Goal: Task Accomplishment & Management: Use online tool/utility

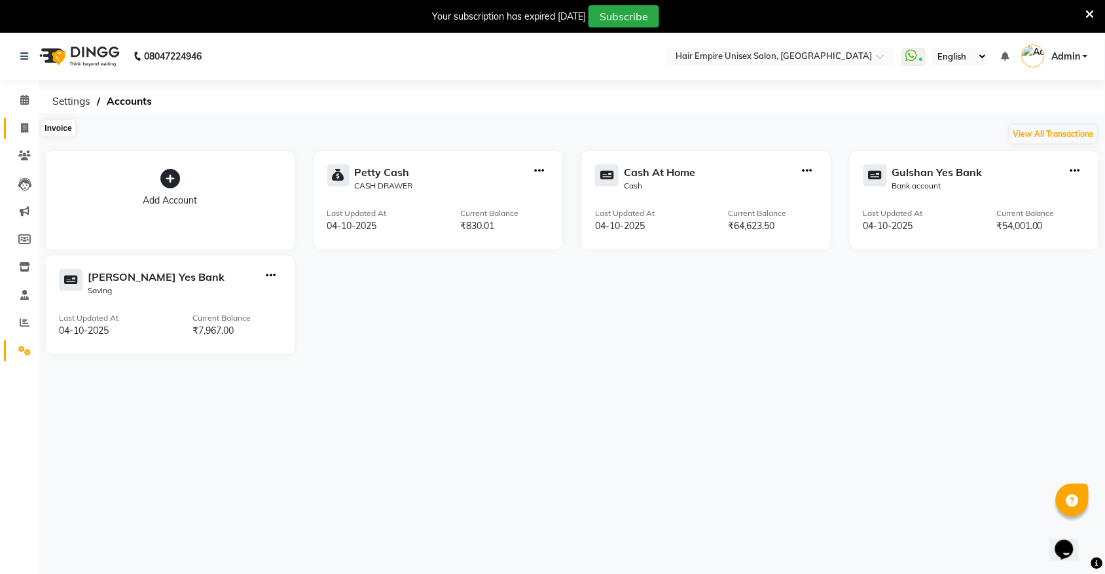
click at [20, 132] on span at bounding box center [24, 128] width 23 height 15
select select "service"
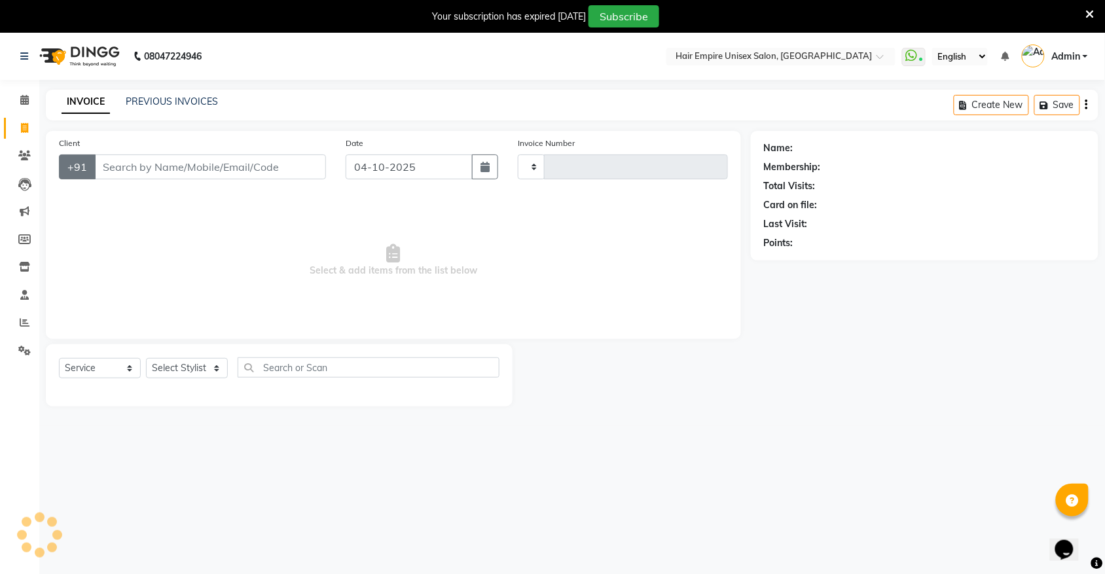
type input "2202"
select select "5055"
type input "9209589453"
click at [311, 164] on span "Add Client" at bounding box center [292, 166] width 52 height 13
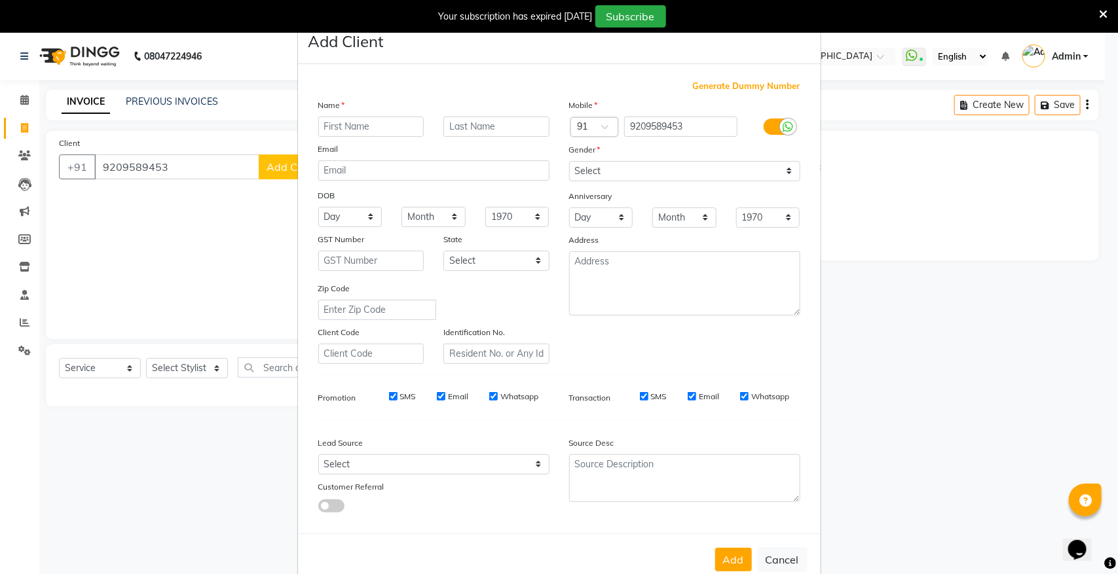
click at [378, 129] on input "text" at bounding box center [371, 127] width 106 height 20
click at [333, 130] on input "text" at bounding box center [371, 127] width 106 height 20
type input "anil"
click at [706, 551] on div "Add Cancel" at bounding box center [559, 560] width 522 height 52
click at [715, 553] on button "Add" at bounding box center [733, 560] width 37 height 24
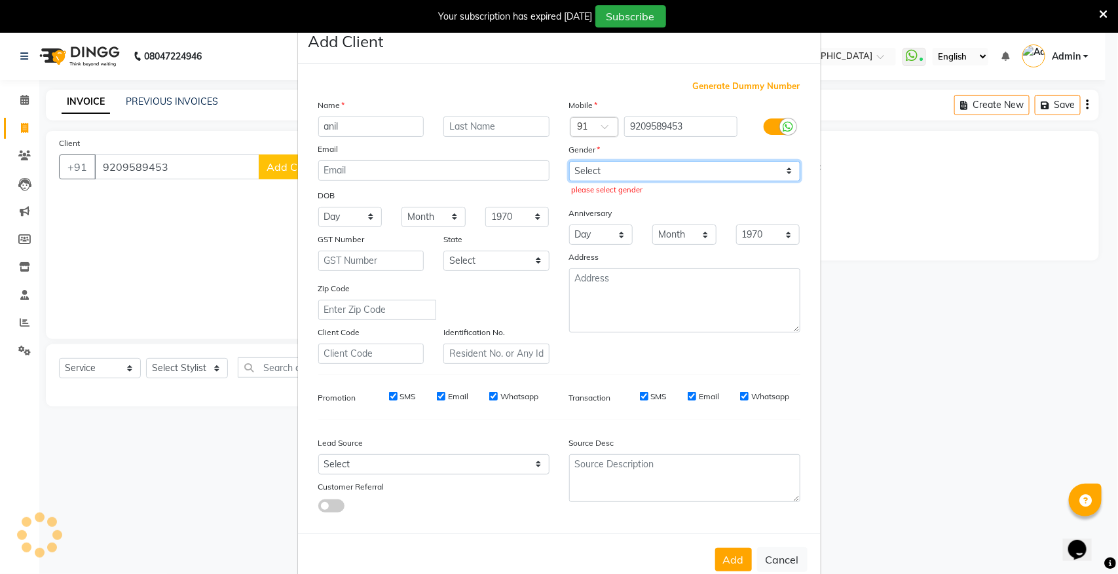
click at [651, 172] on select "Select [DEMOGRAPHIC_DATA] [DEMOGRAPHIC_DATA] Other Prefer Not To Say" at bounding box center [684, 171] width 231 height 20
select select "[DEMOGRAPHIC_DATA]"
click at [569, 161] on select "Select [DEMOGRAPHIC_DATA] [DEMOGRAPHIC_DATA] Other Prefer Not To Say" at bounding box center [684, 171] width 231 height 20
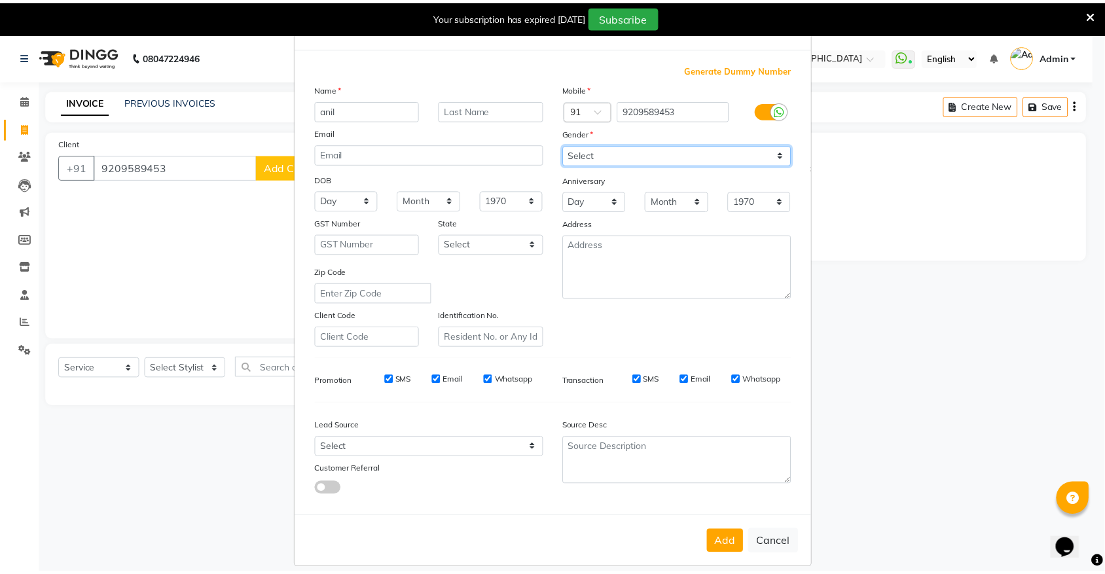
scroll to position [25, 0]
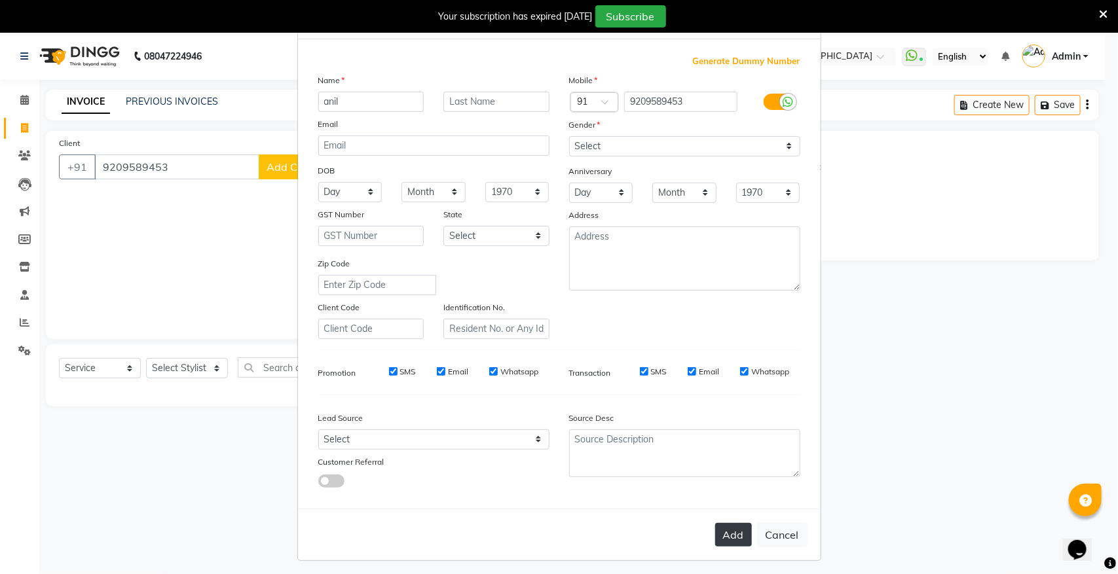
click at [740, 534] on button "Add" at bounding box center [733, 535] width 37 height 24
select select
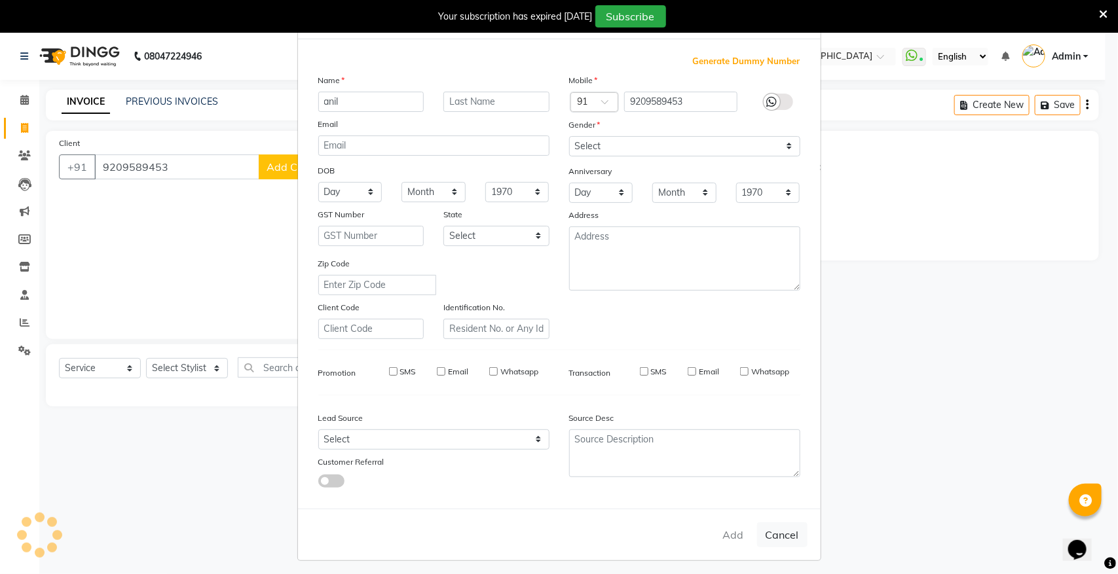
select select
checkbox input "false"
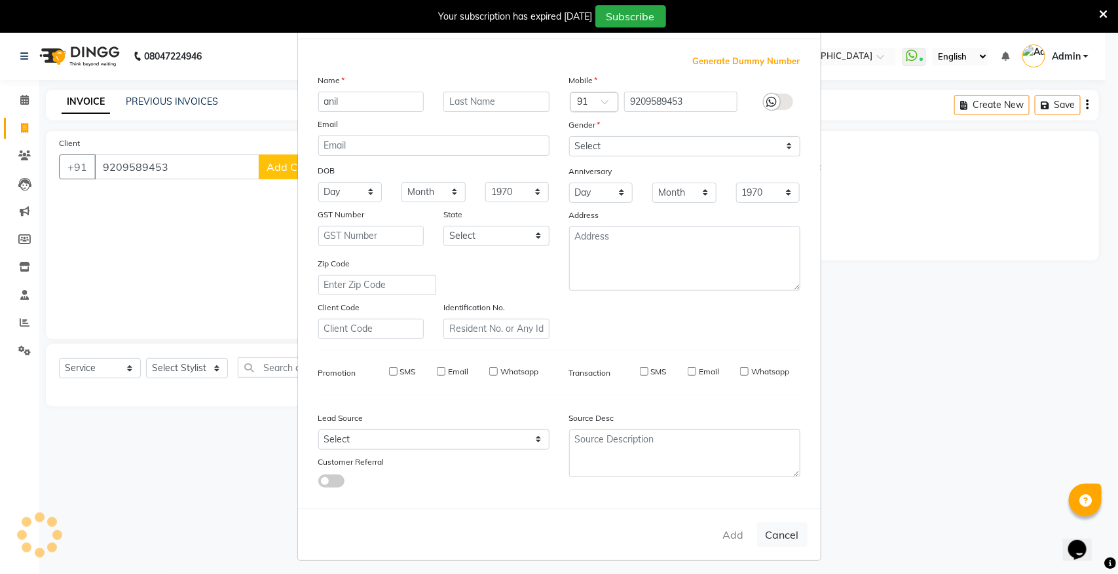
checkbox input "false"
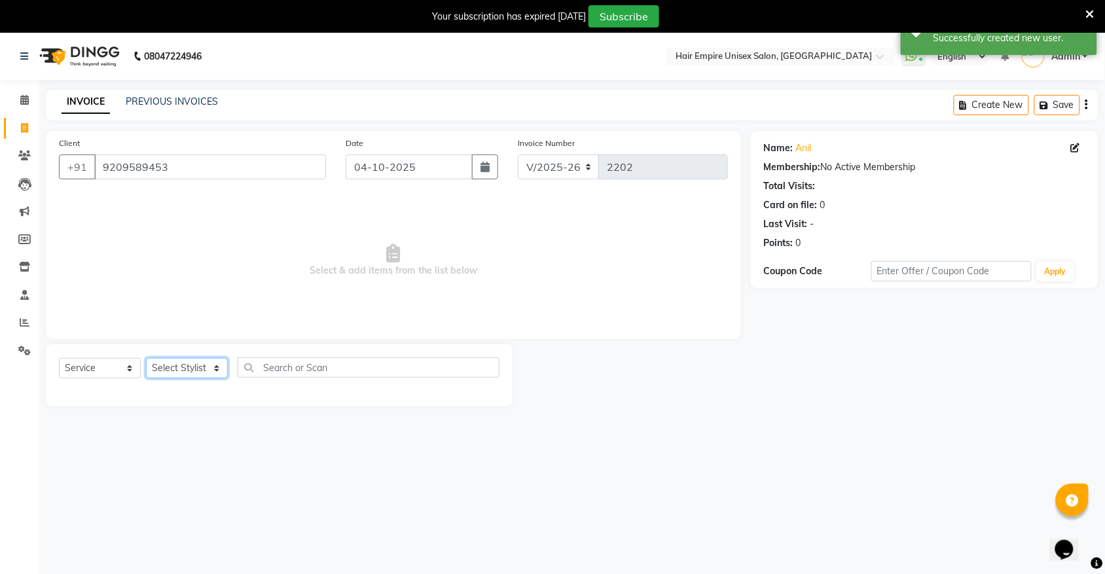
click at [178, 374] on select "Select Stylist [PERSON_NAME] [PERSON_NAME] [PERSON_NAME] Nisha [PERSON_NAME] [P…" at bounding box center [187, 368] width 82 height 20
select select "31808"
click at [146, 358] on select "Select Stylist [PERSON_NAME] [PERSON_NAME] [PERSON_NAME] Nisha [PERSON_NAME] [P…" at bounding box center [187, 368] width 82 height 20
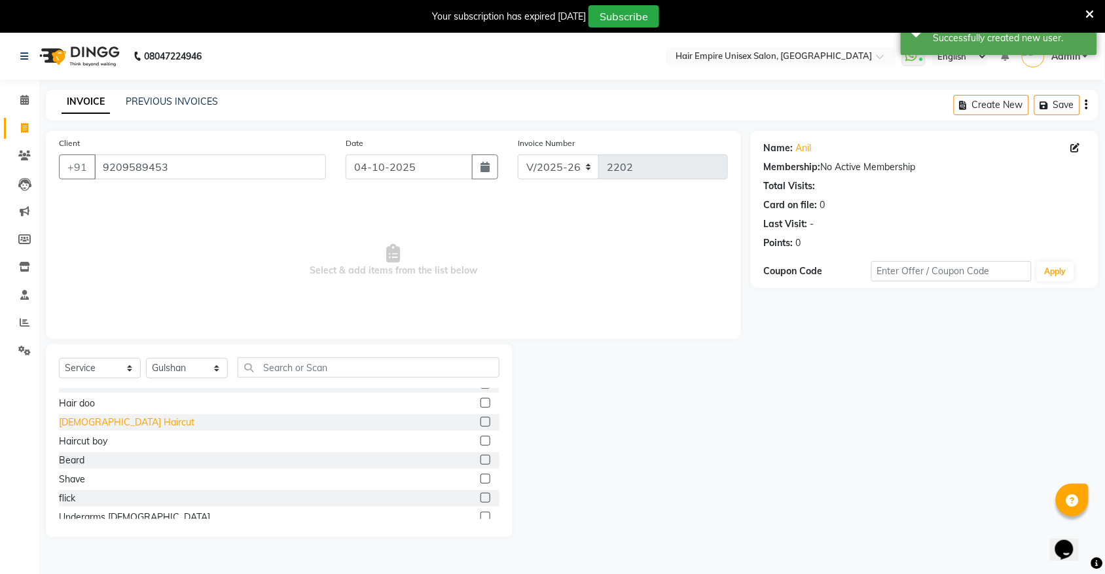
click at [101, 424] on div "[DEMOGRAPHIC_DATA] Haircut" at bounding box center [127, 423] width 136 height 14
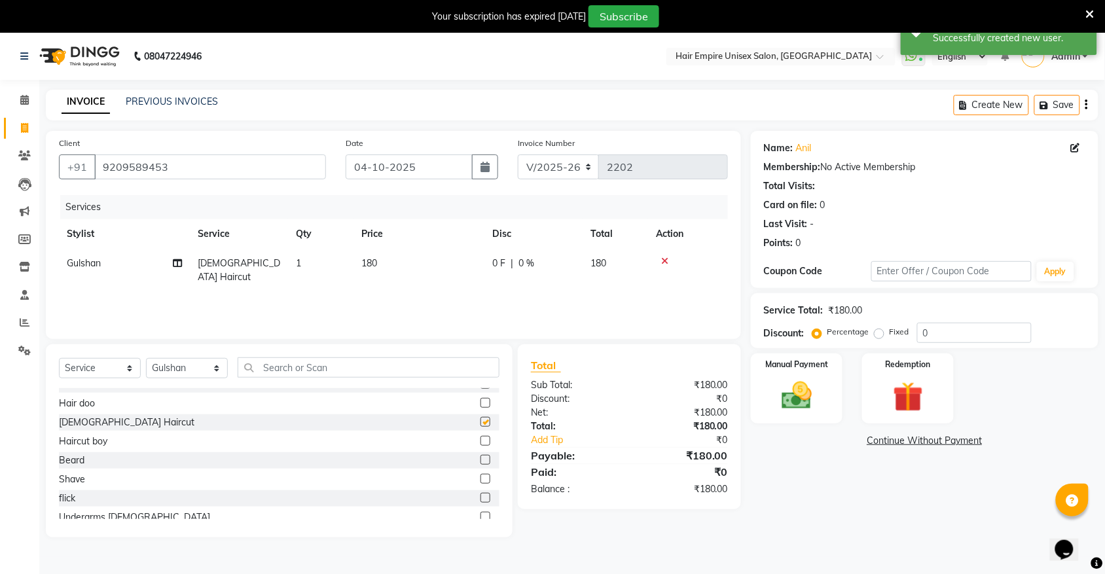
checkbox input "false"
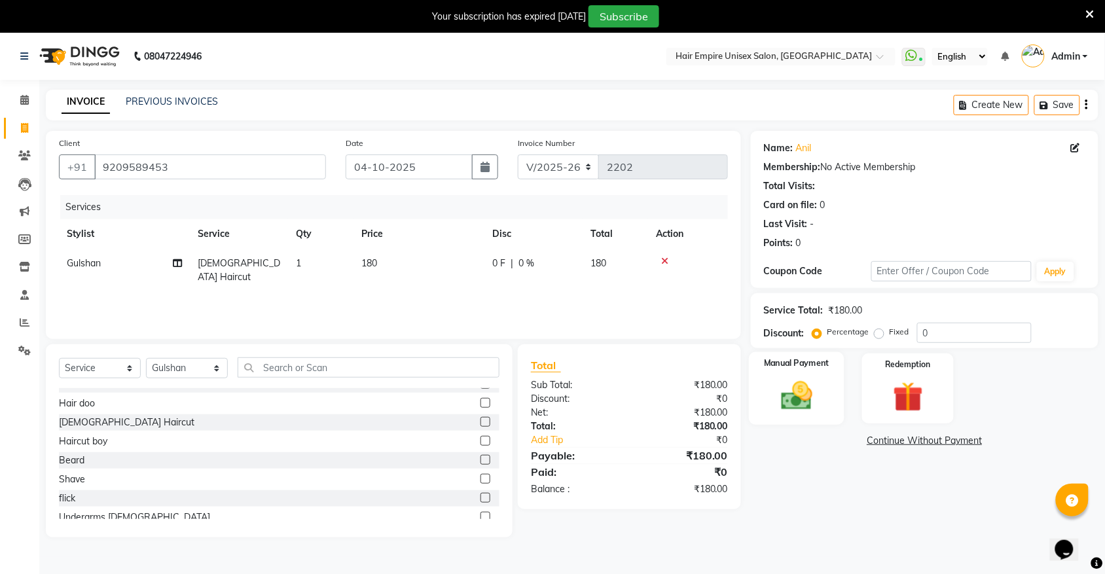
click at [809, 399] on img at bounding box center [796, 396] width 51 height 36
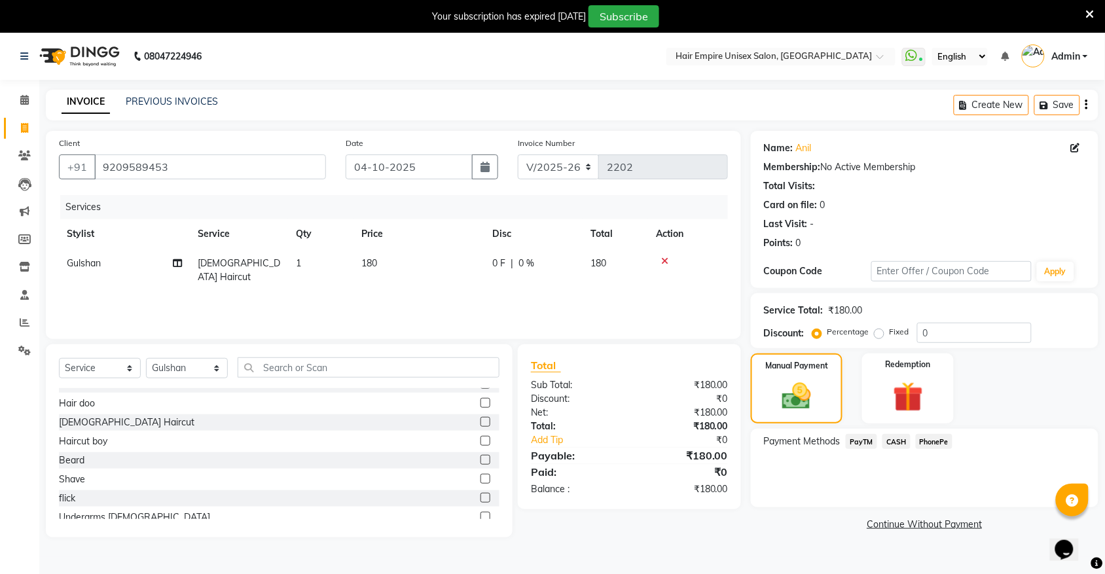
click at [890, 443] on span "CASH" at bounding box center [896, 441] width 28 height 15
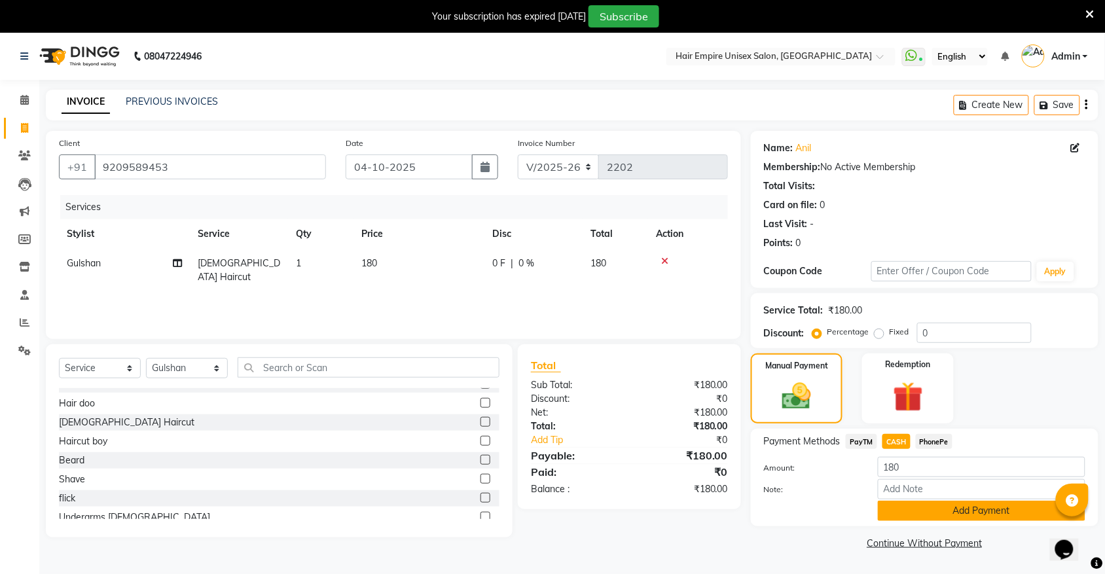
click at [945, 509] on button "Add Payment" at bounding box center [982, 511] width 208 height 20
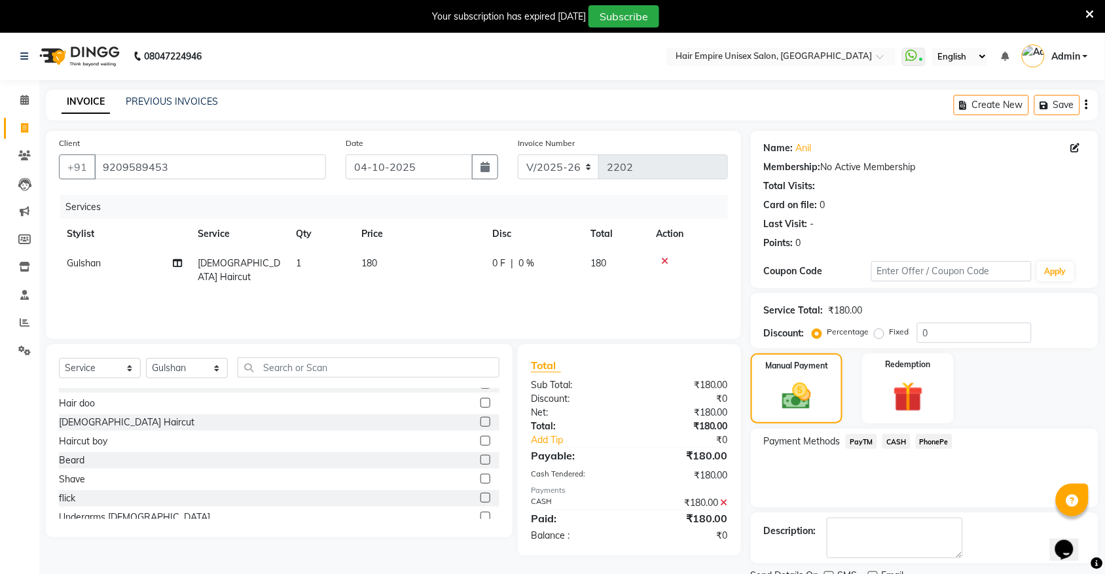
scroll to position [54, 0]
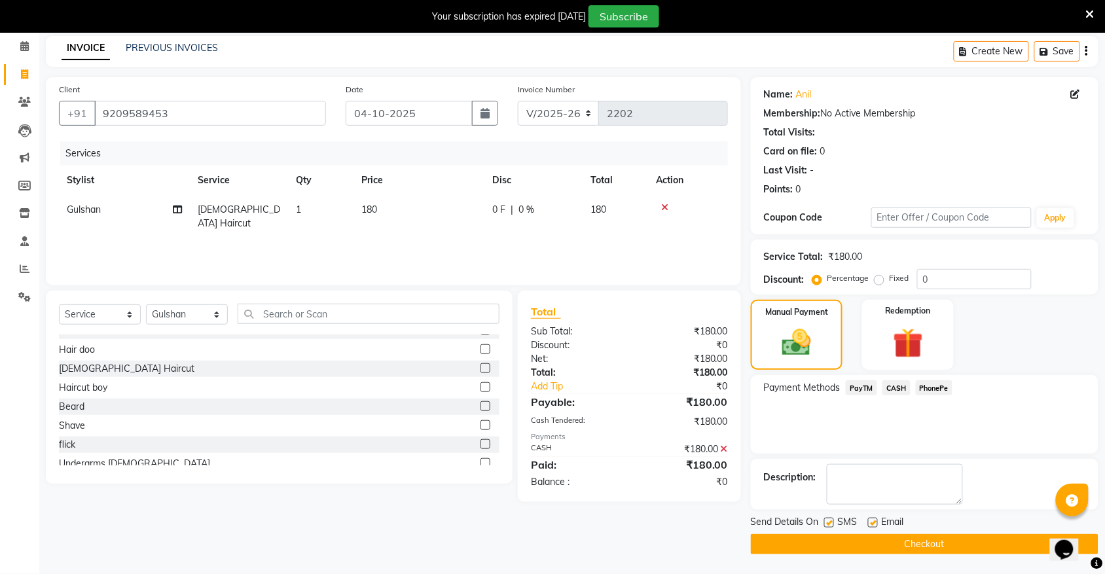
drag, startPoint x: 946, startPoint y: 547, endPoint x: 937, endPoint y: 547, distance: 9.2
click at [946, 547] on button "Checkout" at bounding box center [925, 544] width 348 height 20
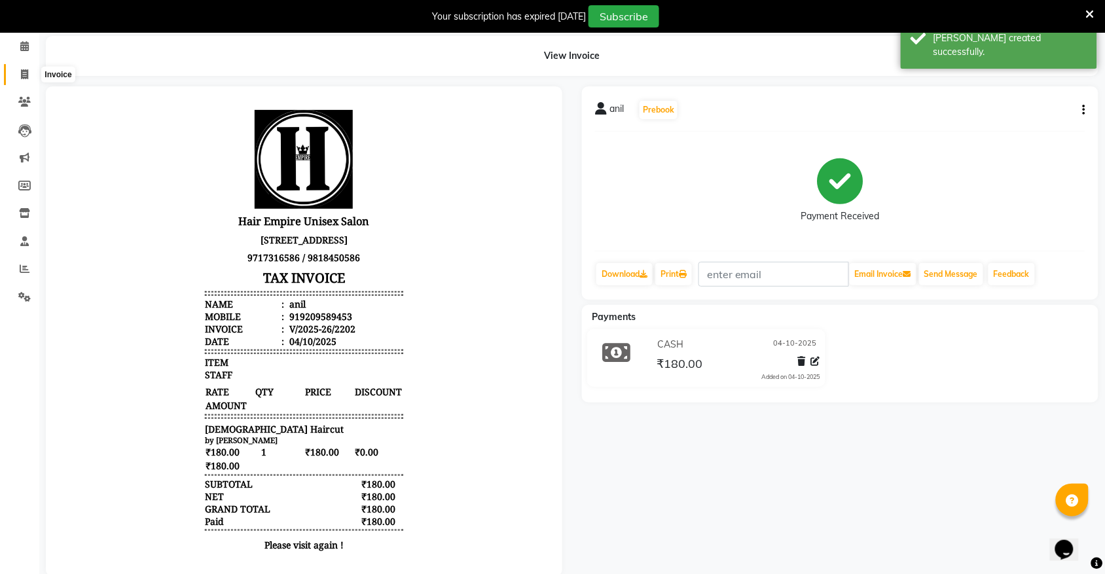
click at [26, 79] on icon at bounding box center [24, 74] width 7 height 10
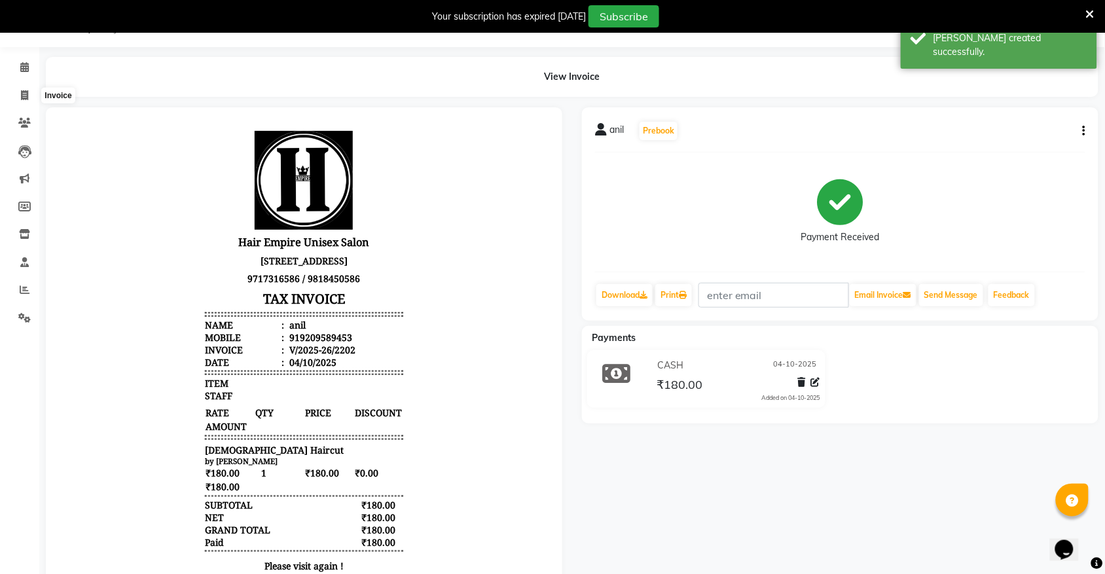
select select "service"
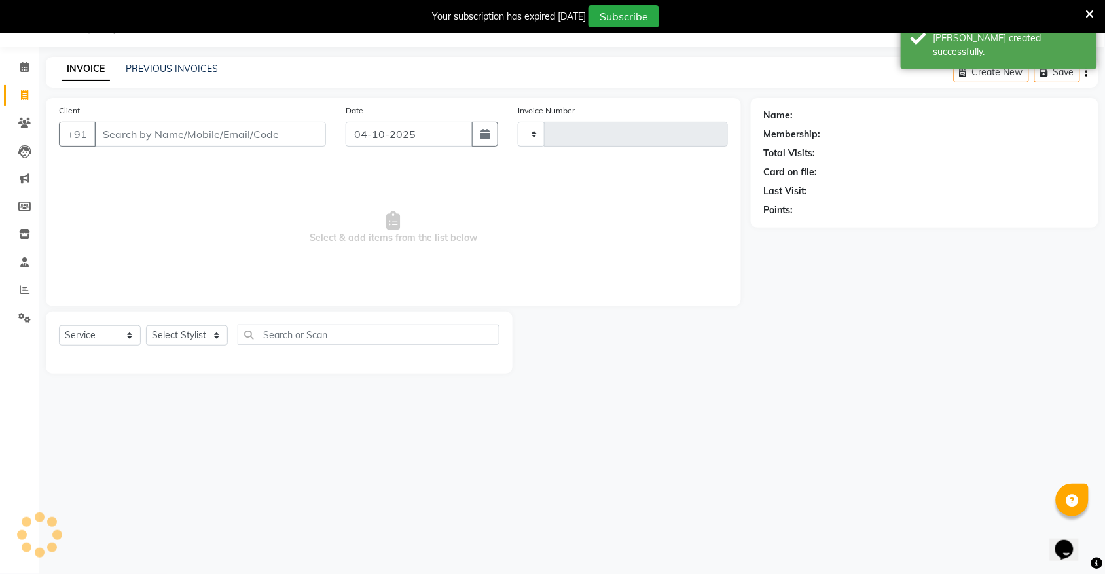
type input "2203"
select select "5055"
click at [190, 69] on link "PREVIOUS INVOICES" at bounding box center [172, 69] width 92 height 12
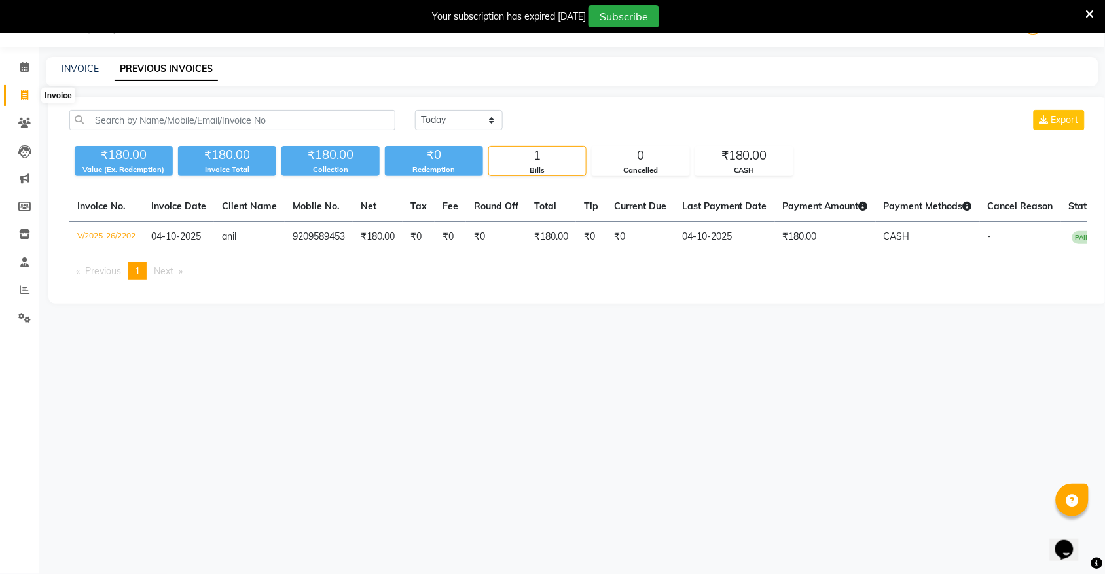
click at [21, 92] on icon at bounding box center [24, 95] width 7 height 10
select select "service"
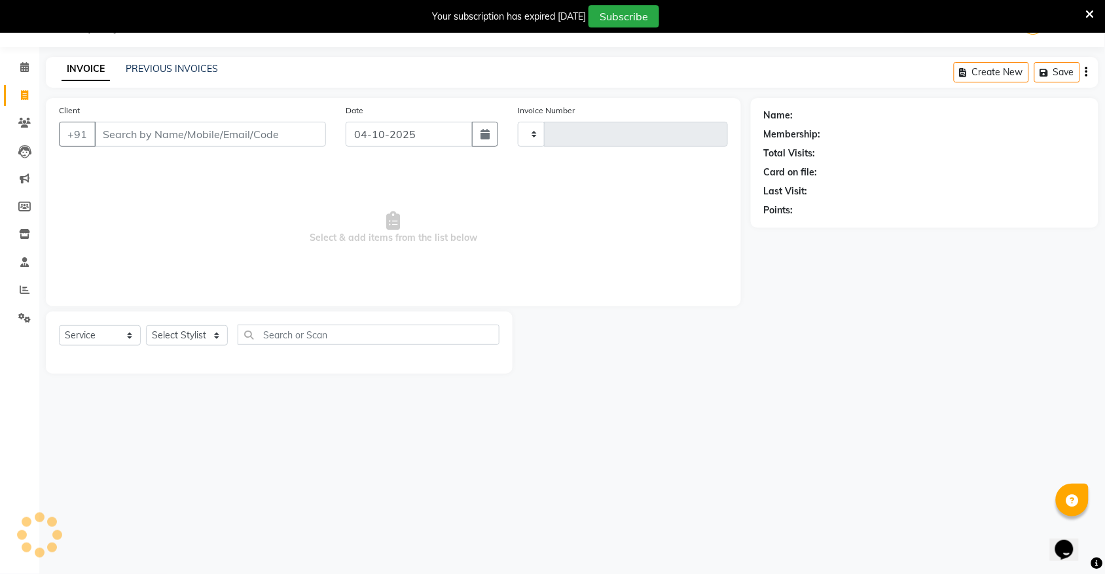
type input "2203"
select select "5055"
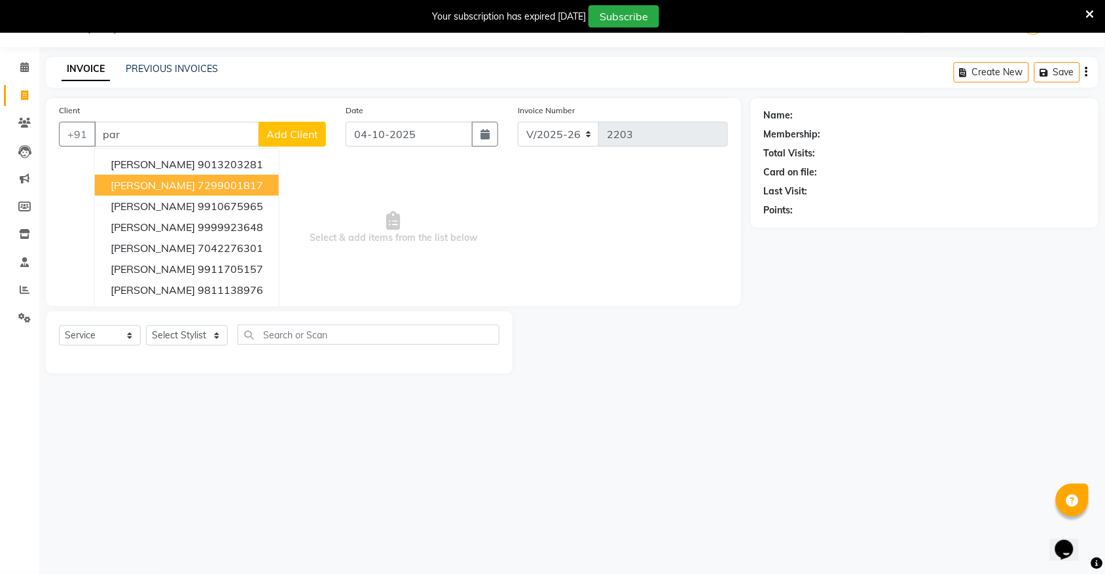
click at [214, 180] on ngb-highlight "7299001817" at bounding box center [230, 185] width 65 height 13
type input "7299001817"
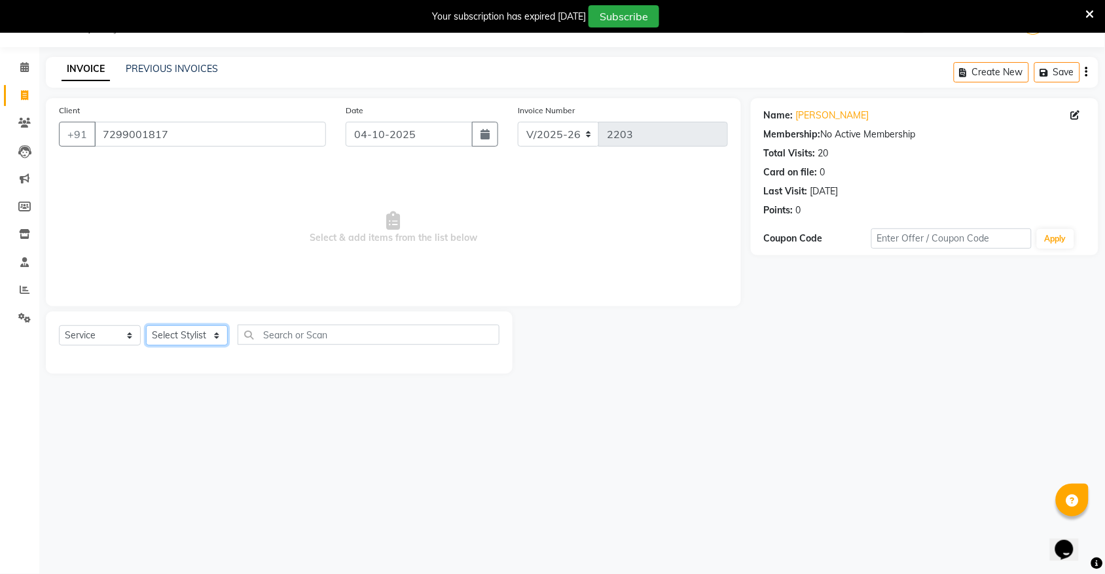
click at [194, 332] on select "Select Stylist [PERSON_NAME] [PERSON_NAME] [PERSON_NAME] Nisha [PERSON_NAME] [P…" at bounding box center [187, 335] width 82 height 20
select select "31808"
click at [146, 325] on select "Select Stylist [PERSON_NAME] [PERSON_NAME] [PERSON_NAME] Nisha [PERSON_NAME] [P…" at bounding box center [187, 335] width 82 height 20
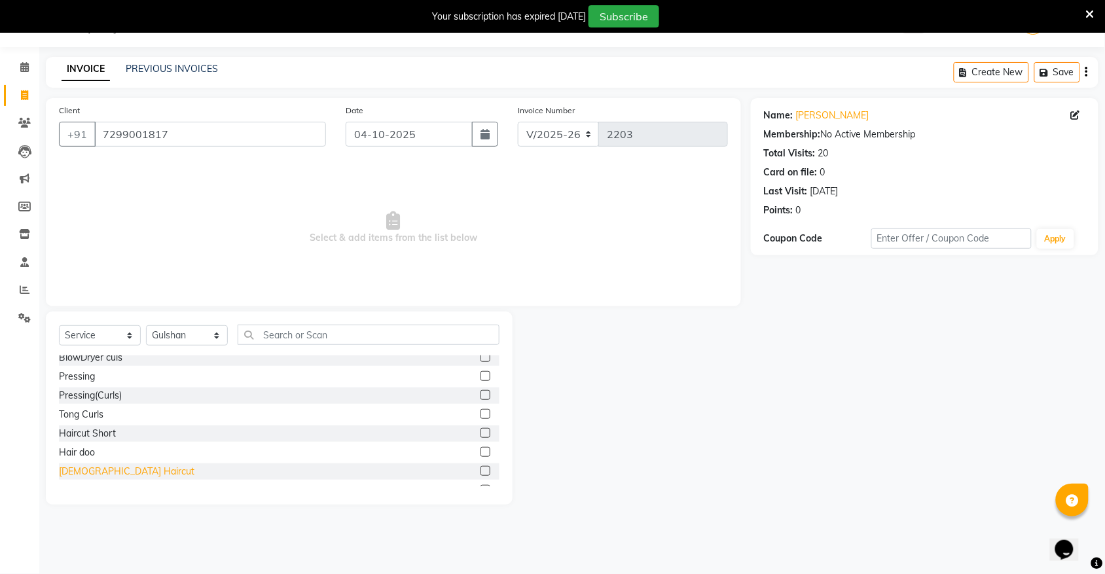
click at [96, 469] on div "[DEMOGRAPHIC_DATA] Haircut" at bounding box center [127, 472] width 136 height 14
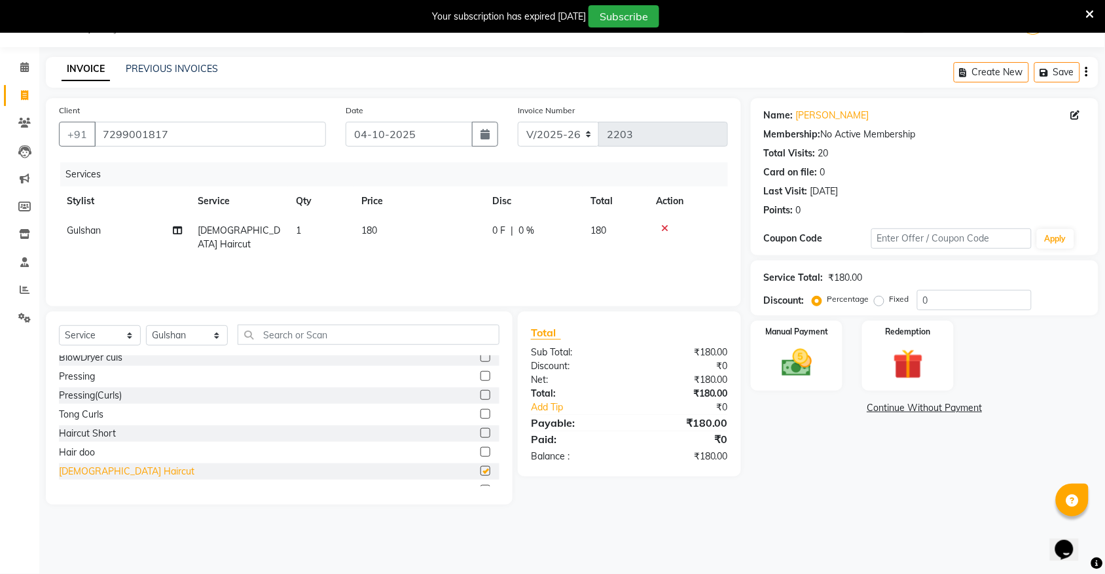
checkbox input "false"
click at [807, 390] on div "Manual Payment" at bounding box center [797, 355] width 96 height 73
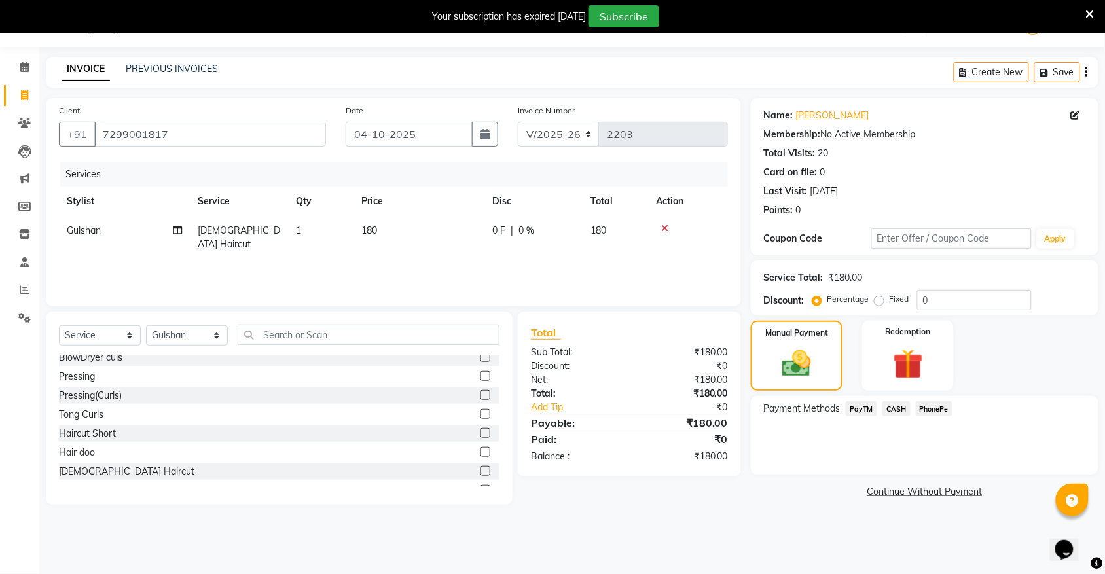
click at [859, 409] on span "PayTM" at bounding box center [861, 408] width 31 height 15
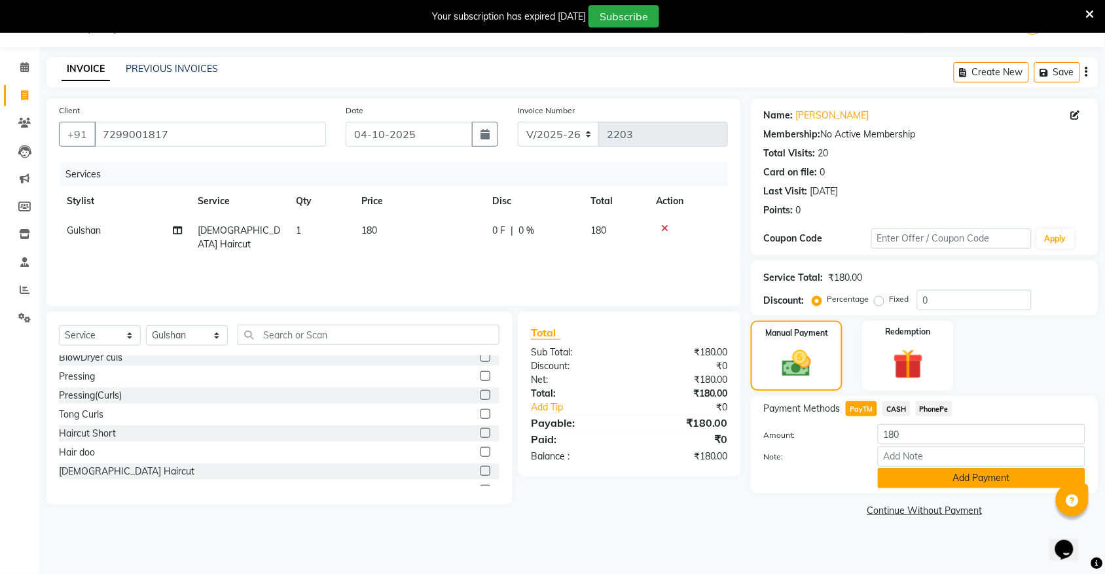
click at [974, 482] on button "Add Payment" at bounding box center [982, 478] width 208 height 20
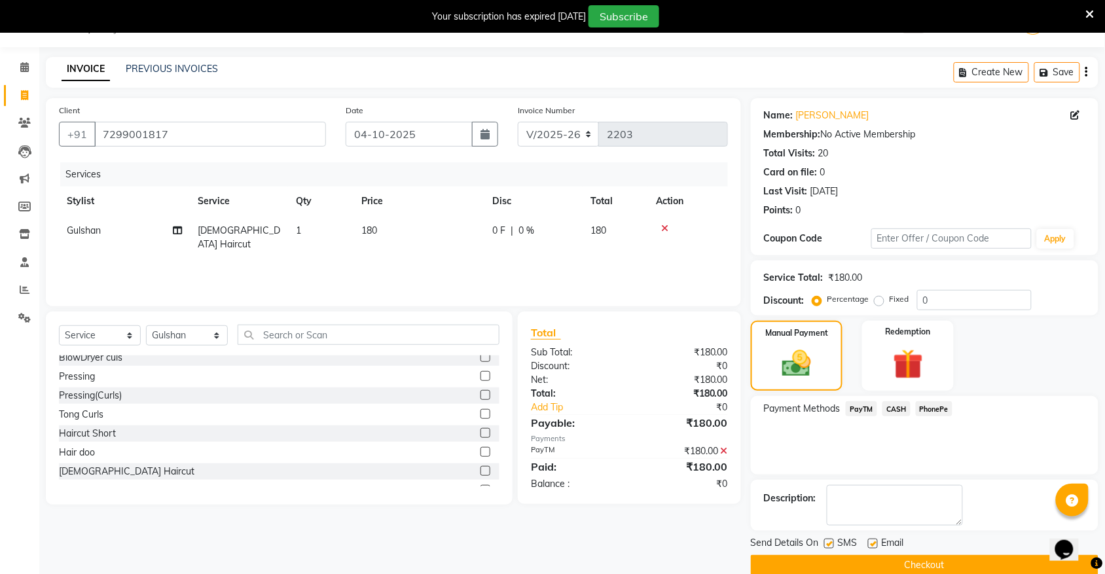
scroll to position [54, 0]
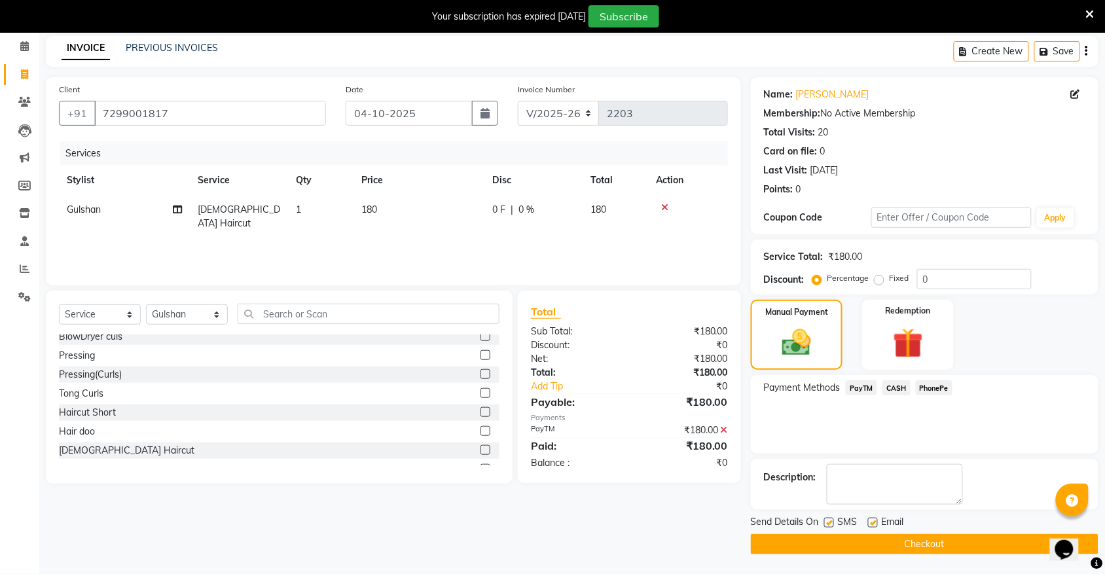
click at [912, 542] on button "Checkout" at bounding box center [925, 544] width 348 height 20
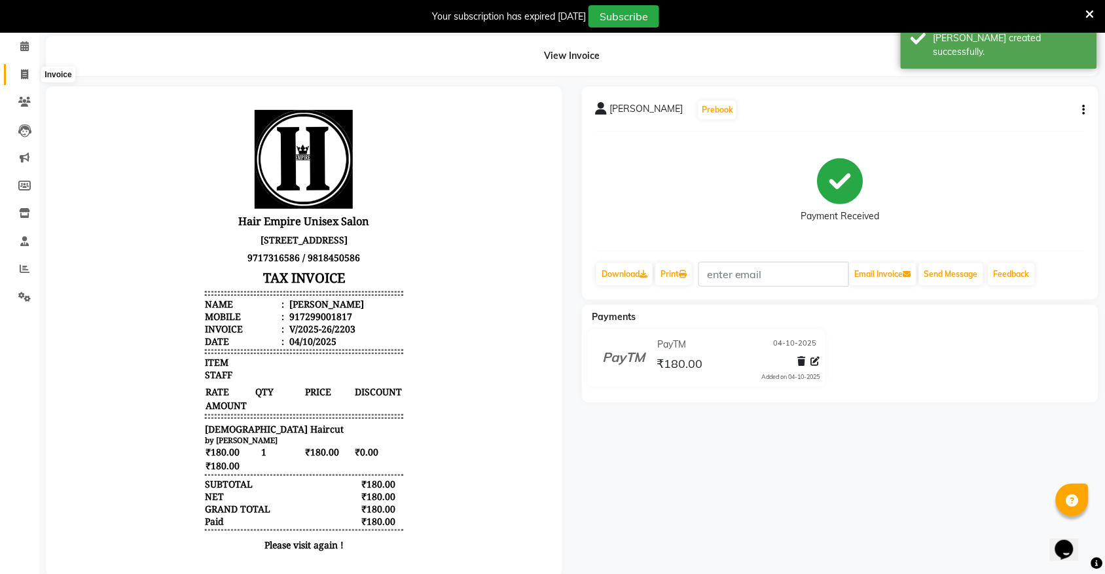
click at [22, 72] on icon at bounding box center [24, 74] width 7 height 10
select select "service"
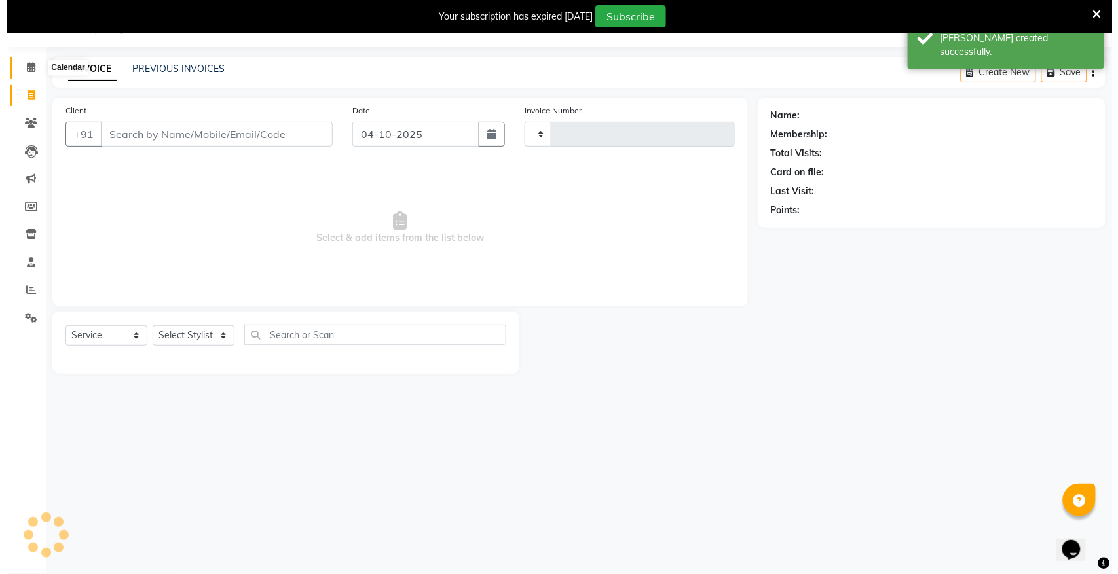
scroll to position [33, 0]
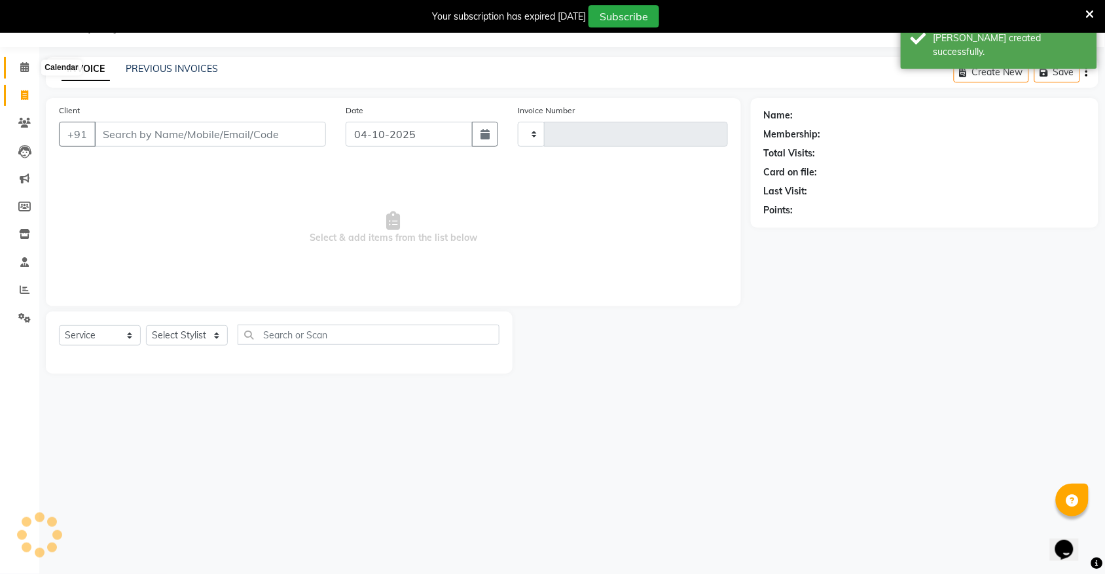
type input "2204"
select select "5055"
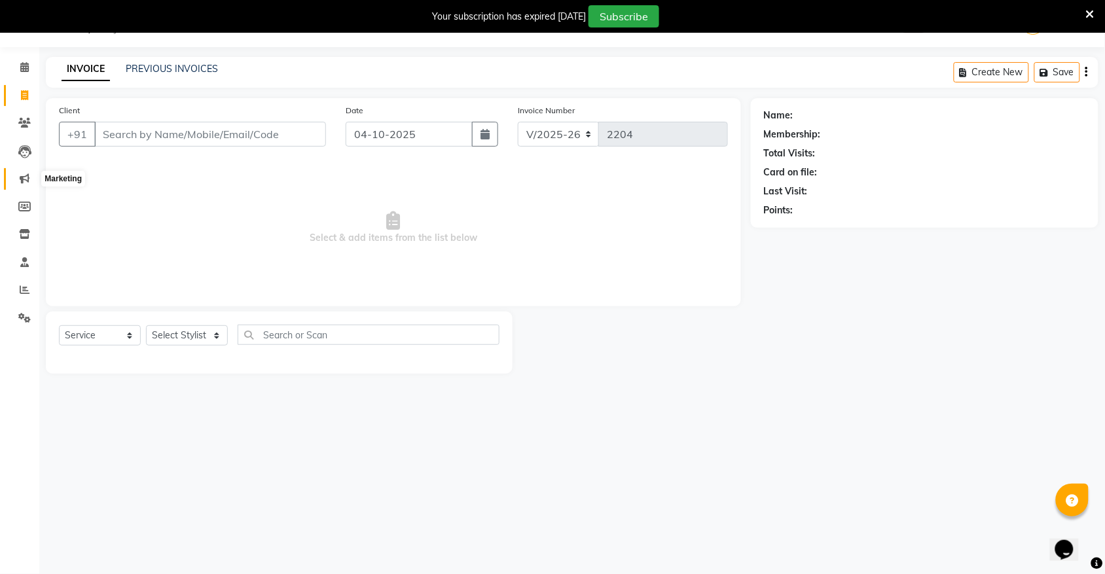
click at [25, 172] on span at bounding box center [24, 179] width 23 height 15
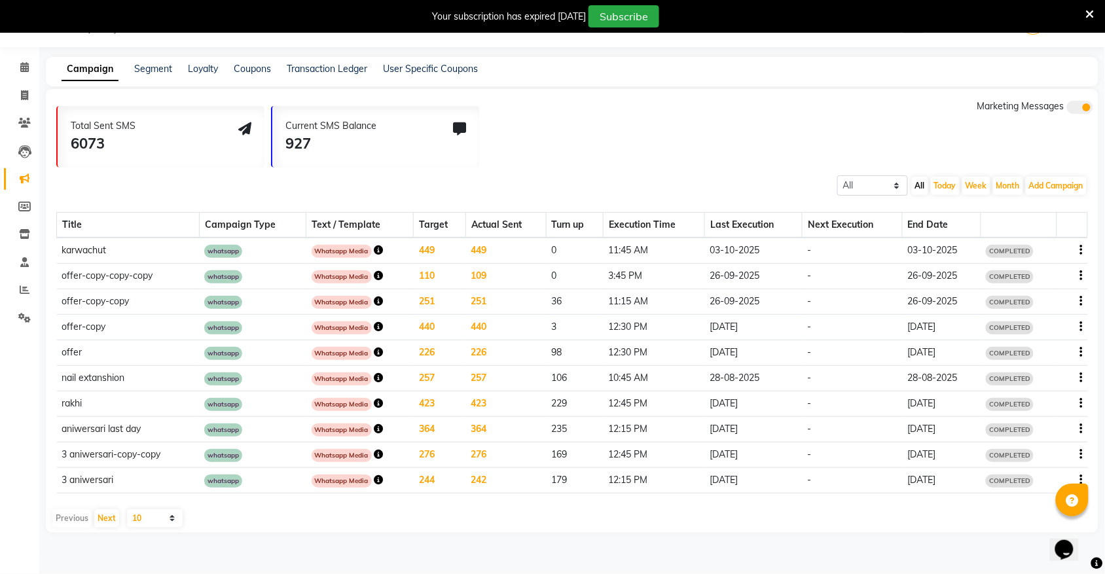
click at [1080, 251] on icon "button" at bounding box center [1081, 250] width 3 height 1
click at [1054, 236] on div "Copy" at bounding box center [1046, 233] width 41 height 16
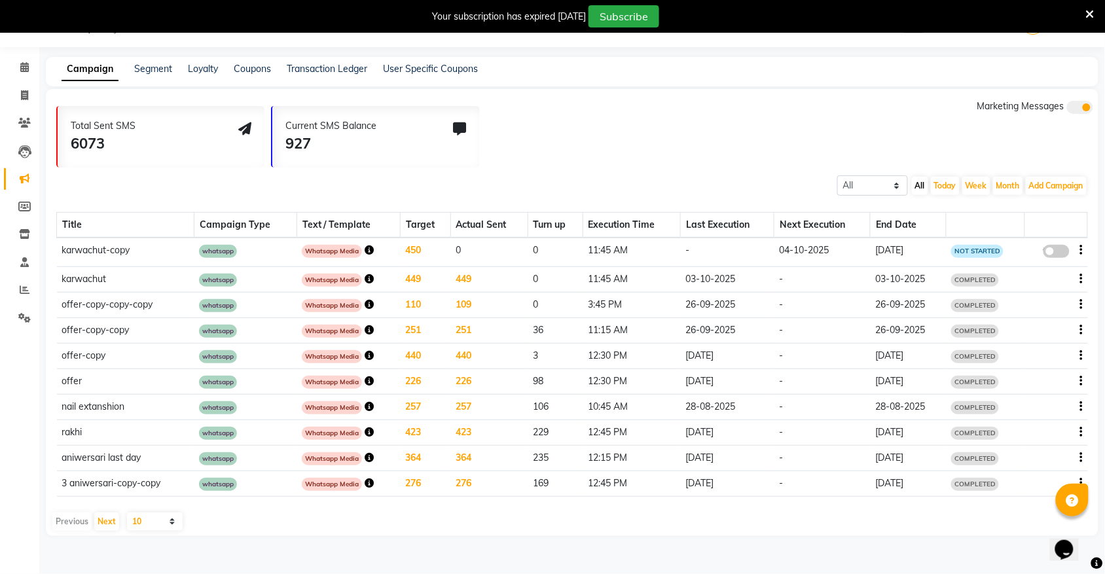
click at [1053, 253] on span at bounding box center [1057, 251] width 26 height 13
click at [1061, 253] on input "false" at bounding box center [1061, 253] width 0 height 0
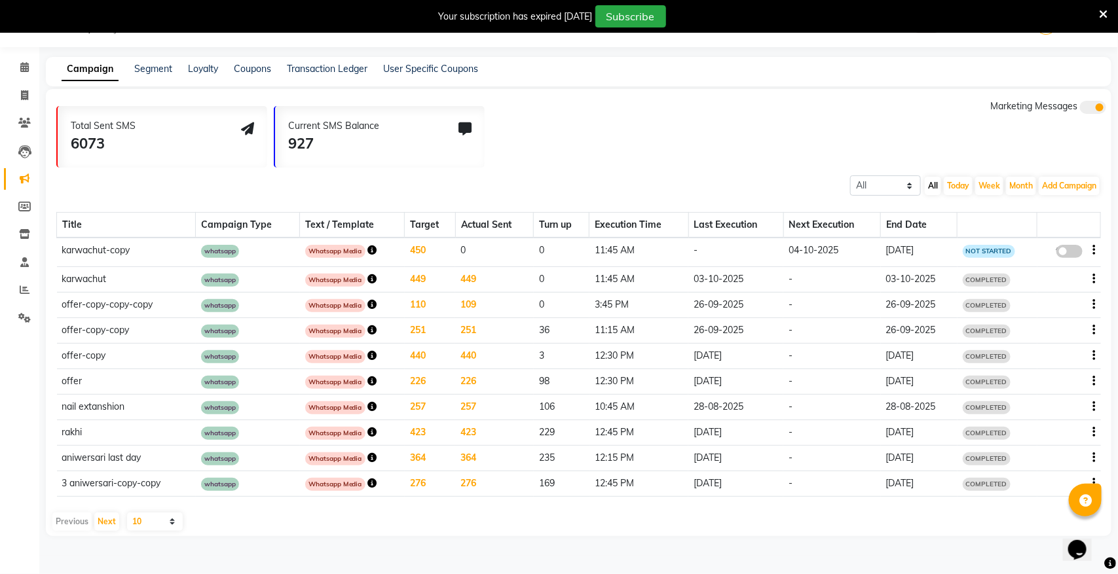
select select "3"
select select "38382"
select select "1"
select select "2"
select select "705"
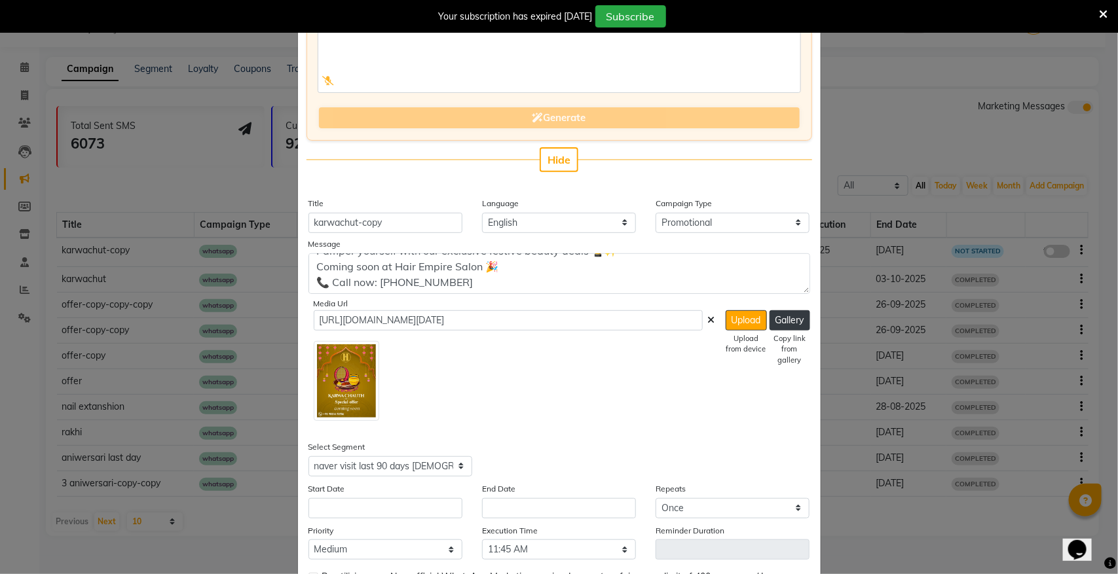
scroll to position [231, 0]
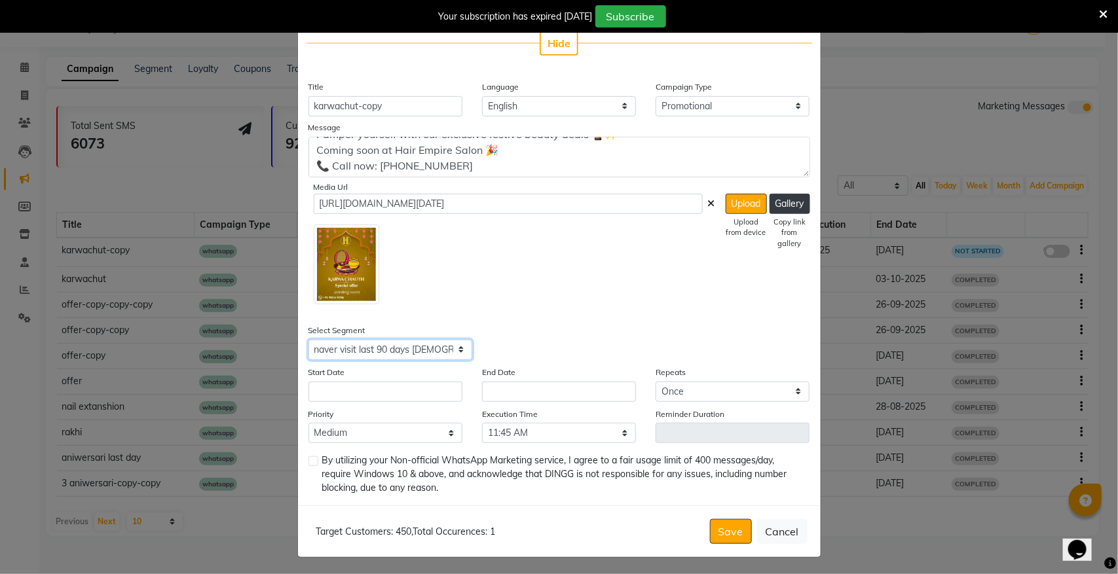
click at [423, 342] on select "Select All Customers All [DEMOGRAPHIC_DATA] Customer All [DEMOGRAPHIC_DATA] Cus…" at bounding box center [390, 350] width 164 height 20
select select "25460"
click at [308, 340] on select "Select All Customers All [DEMOGRAPHIC_DATA] Customer All [DEMOGRAPHIC_DATA] Cus…" at bounding box center [390, 350] width 164 height 20
click at [380, 382] on input "text" at bounding box center [385, 392] width 154 height 20
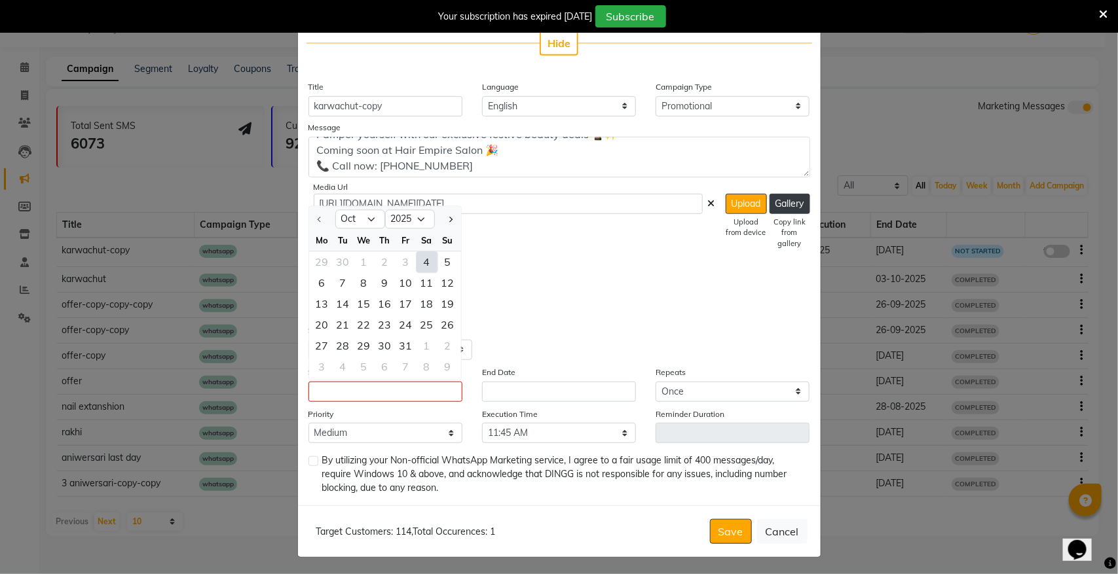
click at [420, 259] on div "4" at bounding box center [426, 261] width 21 height 21
type input "04-10-2025"
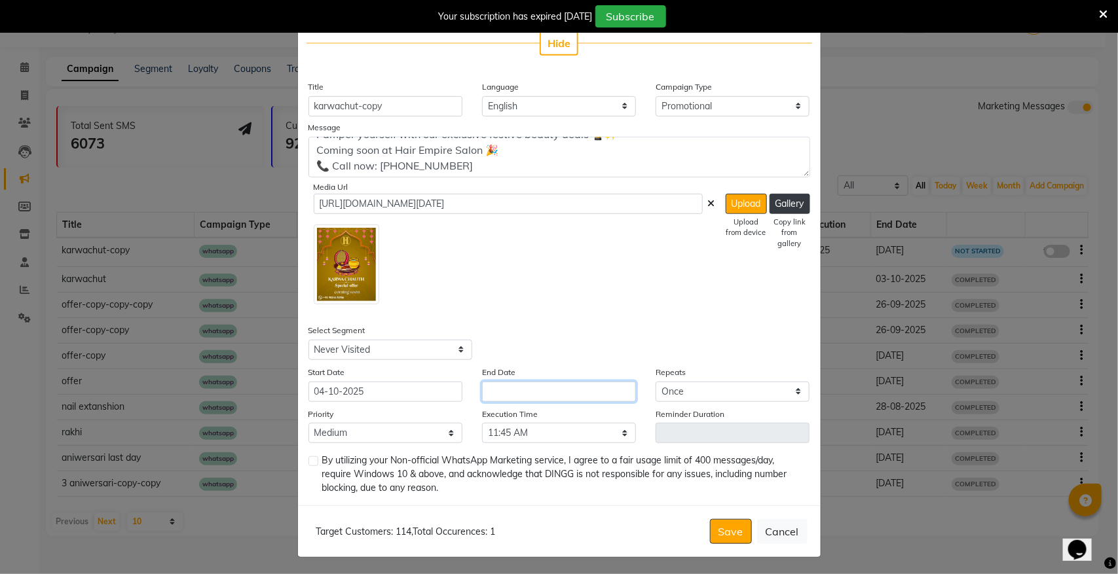
click at [524, 390] on input "text" at bounding box center [559, 392] width 154 height 20
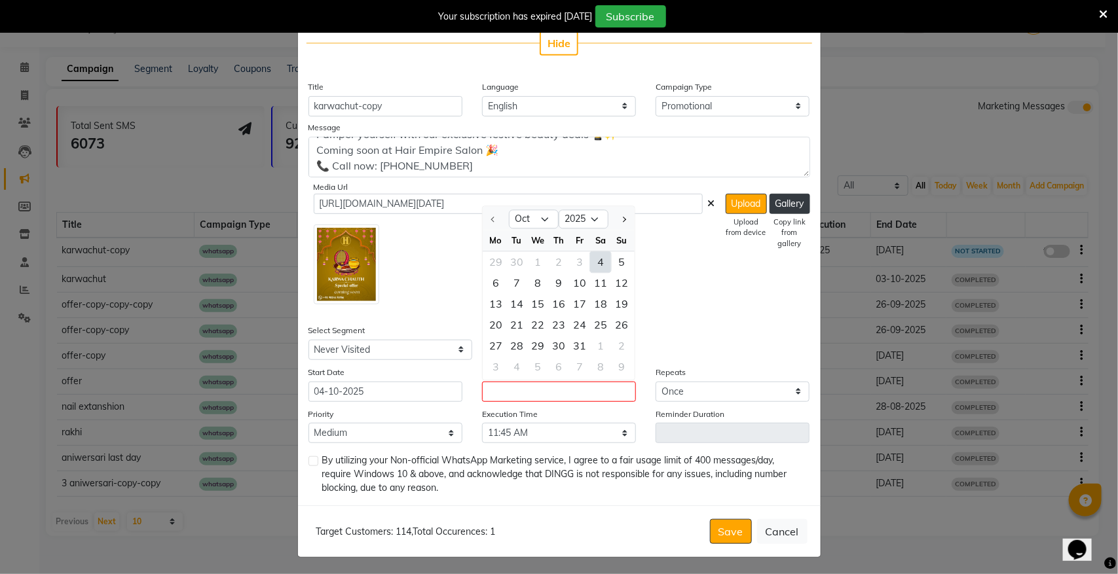
click at [594, 259] on div "4" at bounding box center [600, 261] width 21 height 21
type input "04-10-2025"
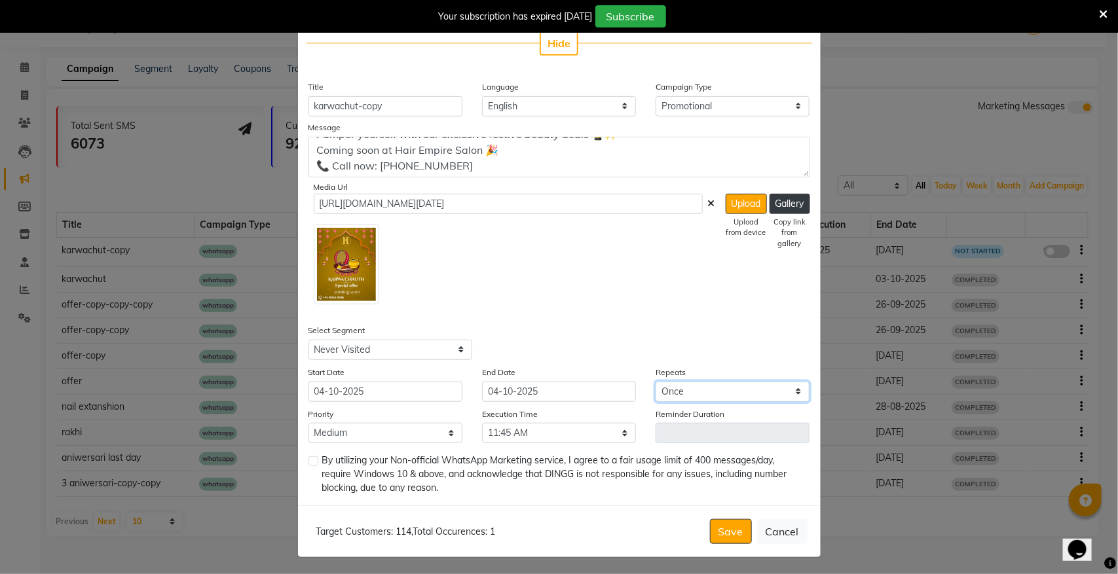
click at [718, 393] on select "Select Once Daily Alternate Day Weekly Monthly Yearly" at bounding box center [732, 392] width 154 height 20
click at [655, 382] on select "Select Once Daily Alternate Day Weekly Monthly Yearly" at bounding box center [732, 392] width 154 height 20
click at [414, 429] on select "Low Medium High" at bounding box center [385, 433] width 154 height 20
click at [308, 423] on select "Low Medium High" at bounding box center [385, 433] width 154 height 20
click at [308, 457] on label at bounding box center [313, 461] width 10 height 10
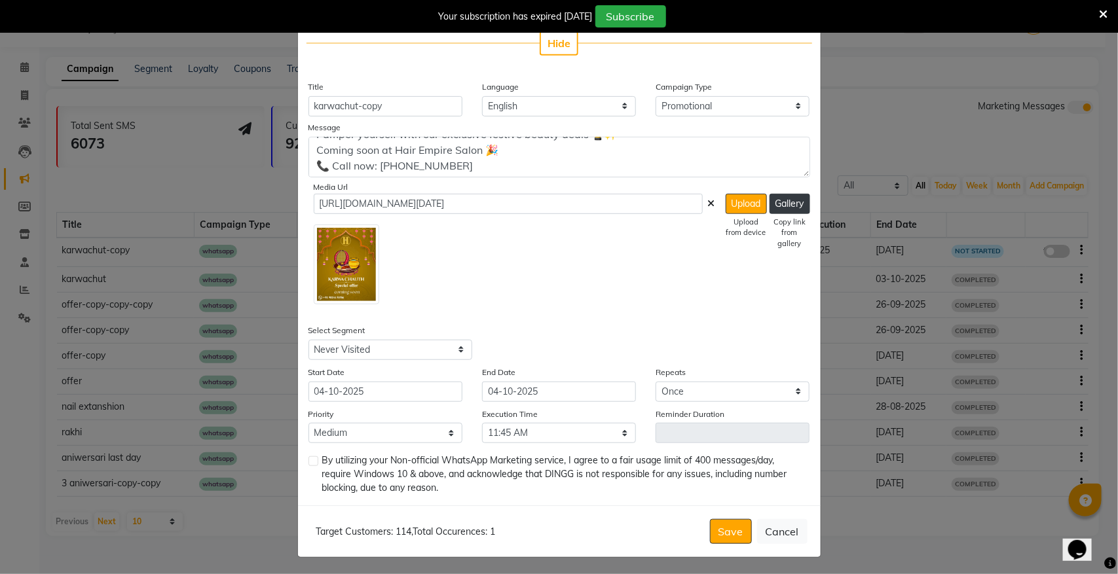
click at [308, 458] on input "checkbox" at bounding box center [312, 462] width 9 height 9
checkbox input "true"
click at [568, 432] on select "Select 09:00 AM 09:15 AM 09:30 AM 09:45 AM 10:00 AM 10:15 AM 10:30 AM 10:45 AM …" at bounding box center [559, 433] width 154 height 20
click at [482, 423] on select "Select 09:00 AM 09:15 AM 09:30 AM 09:45 AM 10:00 AM 10:15 AM 10:30 AM 10:45 AM …" at bounding box center [559, 433] width 154 height 20
click at [723, 524] on button "Save" at bounding box center [731, 531] width 42 height 25
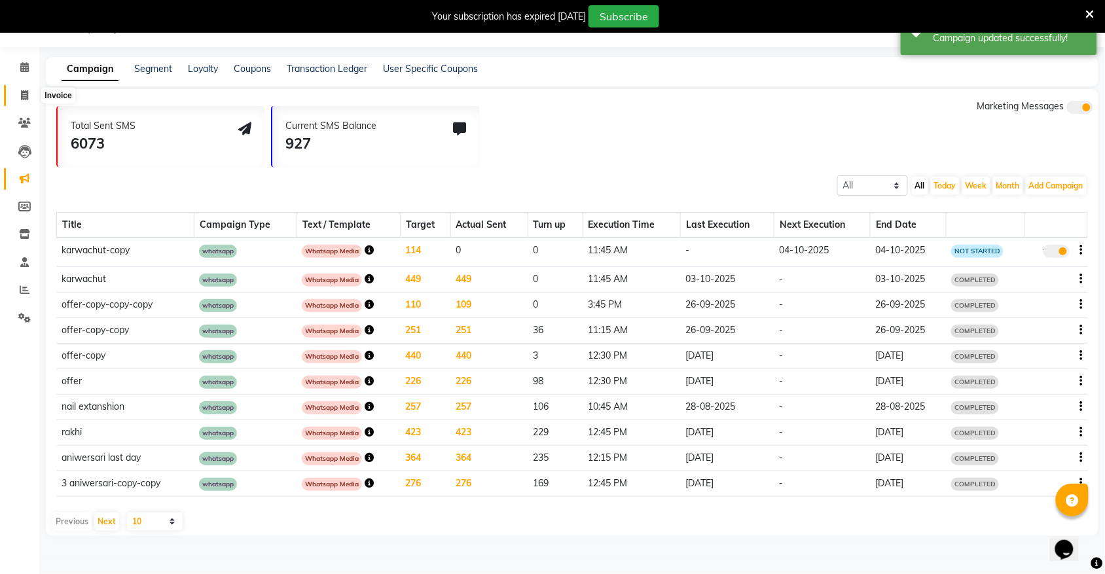
click at [20, 101] on span at bounding box center [24, 95] width 23 height 15
select select "service"
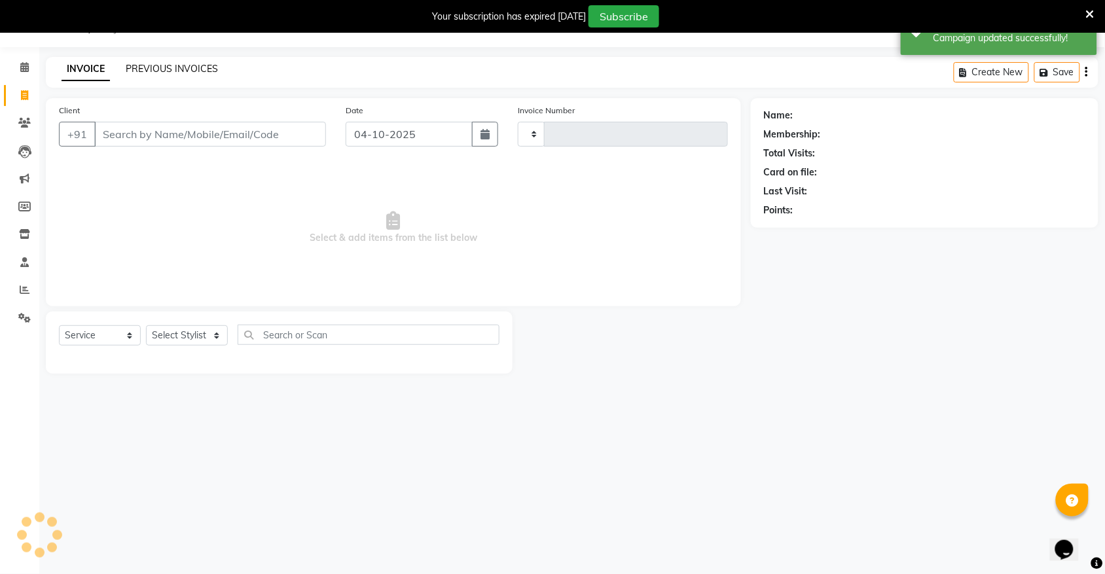
type input "2204"
select select "5055"
click at [27, 67] on icon at bounding box center [24, 67] width 9 height 10
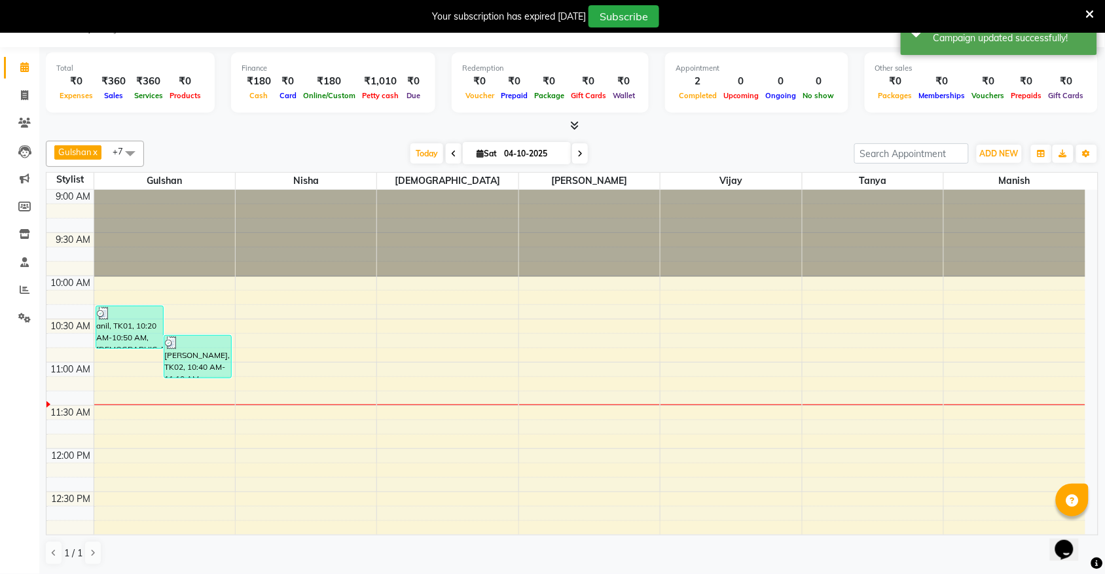
click at [578, 124] on icon at bounding box center [575, 125] width 9 height 10
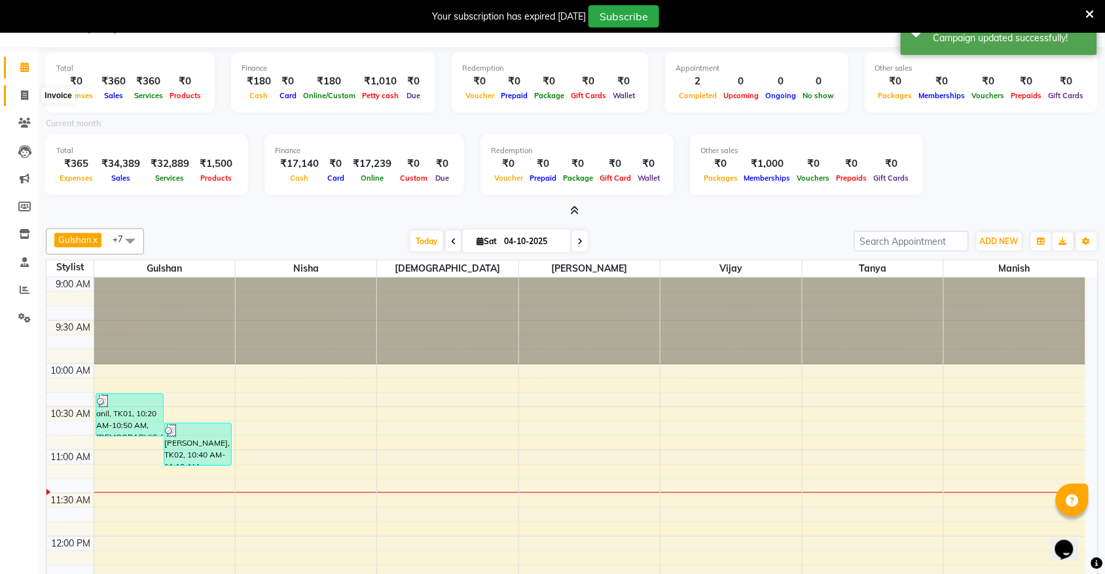
click at [24, 98] on icon at bounding box center [24, 95] width 7 height 10
select select "service"
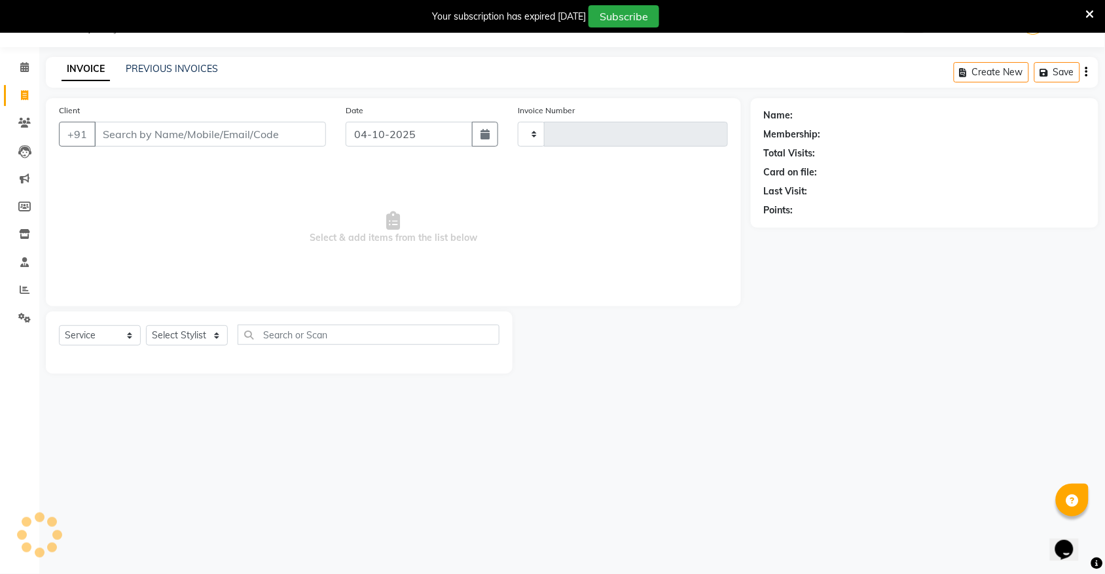
type input "2204"
select select "5055"
